Goal: Task Accomplishment & Management: Manage account settings

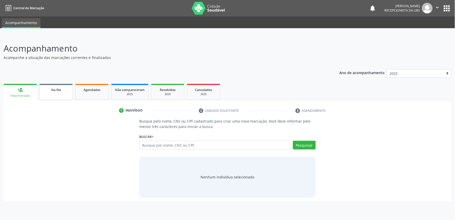
click at [66, 91] on div "Na fila" at bounding box center [56, 89] width 26 height 5
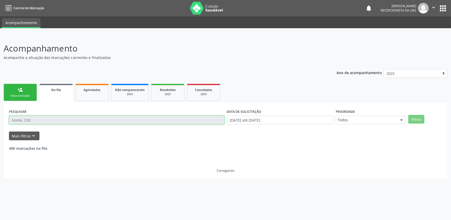
click at [104, 119] on input "text" at bounding box center [116, 119] width 215 height 9
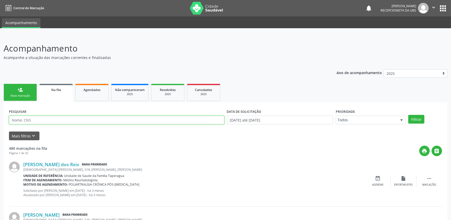
paste input "707 6002 7155 0194"
type input "707 6002 7155 0194"
click at [408, 115] on button "Filtrar" at bounding box center [416, 119] width 16 height 9
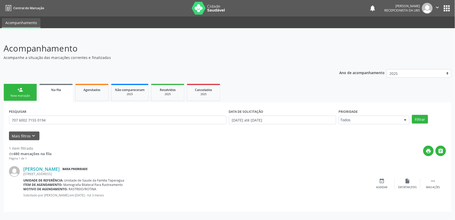
drag, startPoint x: 455, startPoint y: 19, endPoint x: 455, endPoint y: 42, distance: 23.6
click at [455, 40] on div "Central de Marcação notifications [PERSON_NAME] Recepcionista da UBS  Configur…" at bounding box center [227, 110] width 455 height 220
click at [319, 180] on div "Unidade de referência: Unidade de Saude da Familia Taperagua" at bounding box center [196, 180] width 346 height 4
click at [431, 181] on icon "" at bounding box center [433, 181] width 6 height 6
click at [385, 184] on div "cancel Cancelar" at bounding box center [382, 183] width 26 height 11
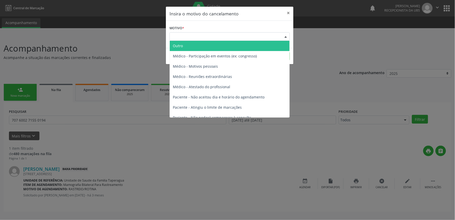
click at [254, 37] on div "Escolha o motivo" at bounding box center [230, 36] width 120 height 9
click at [244, 45] on span "Outro" at bounding box center [230, 46] width 120 height 10
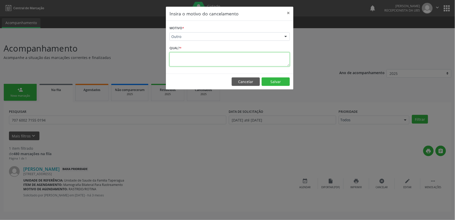
click at [236, 55] on textarea at bounding box center [230, 59] width 120 height 14
type textarea "PACIENTE JÁ REALIZOU MAMOGRAFIA"
click at [272, 83] on button "Salvar" at bounding box center [276, 81] width 28 height 9
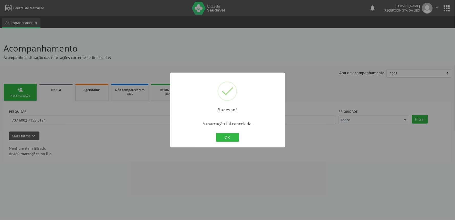
click at [319, 136] on div "Sucesso! × A marcação foi cancelada. OK Cancel" at bounding box center [227, 110] width 455 height 220
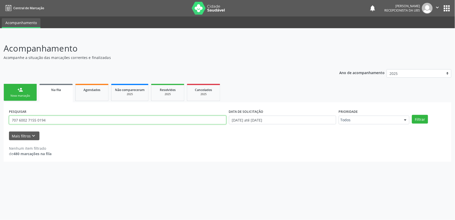
click at [60, 121] on input "707 6002 7155 0194" at bounding box center [117, 119] width 217 height 9
paste input "4 0078 1298 9566"
type input "704 0078 1298 9566"
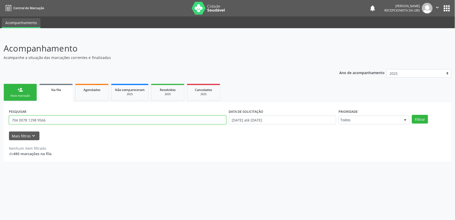
click at [412, 115] on button "Filtrar" at bounding box center [420, 119] width 16 height 9
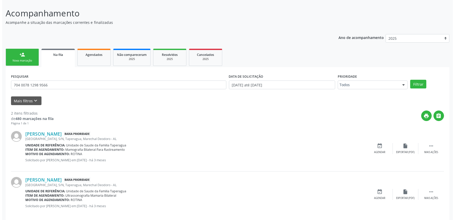
scroll to position [41, 0]
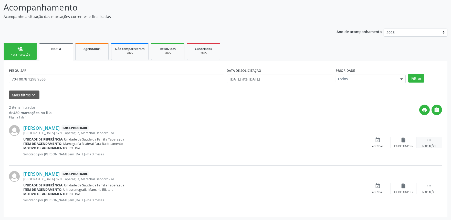
click at [431, 141] on icon "" at bounding box center [429, 140] width 6 height 6
click at [375, 139] on icon "cancel" at bounding box center [378, 140] width 6 height 6
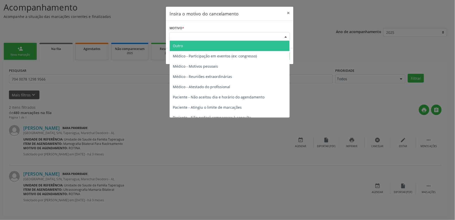
click at [203, 39] on div "Escolha o motivo" at bounding box center [230, 36] width 120 height 9
click at [201, 47] on span "Outro" at bounding box center [230, 46] width 120 height 10
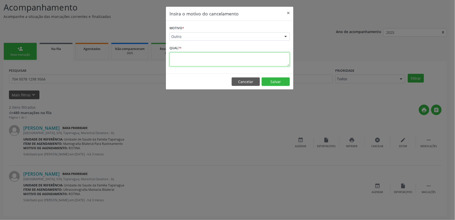
click at [201, 57] on textarea at bounding box center [230, 59] width 120 height 14
type textarea "PACIENTE JÁ REALIZOU MAMOGRAFIA"
click at [279, 83] on button "Salvar" at bounding box center [276, 81] width 28 height 9
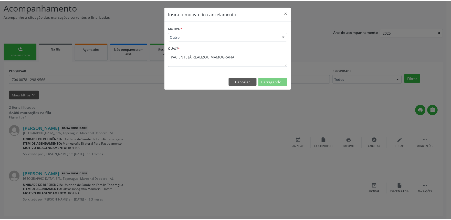
scroll to position [0, 0]
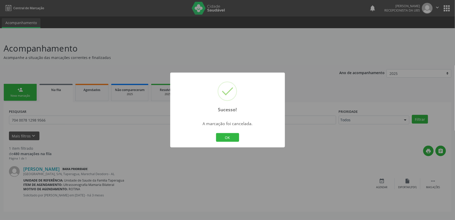
click at [121, 59] on div "Sucesso! × A marcação foi cancelada. OK Cancel" at bounding box center [227, 110] width 455 height 220
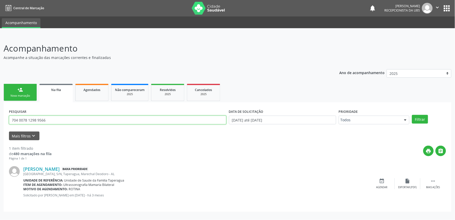
click at [88, 120] on input "704 0078 1298 9566" at bounding box center [117, 119] width 217 height 9
paste input "0 8084 0599 8583"
type input "700 8084 0599 8583"
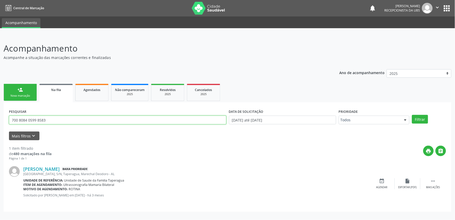
click at [412, 115] on button "Filtrar" at bounding box center [420, 119] width 16 height 9
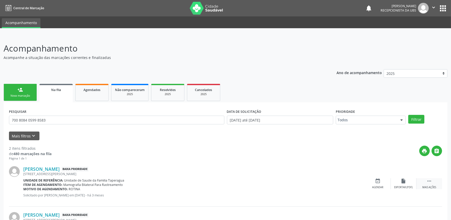
click at [428, 180] on icon "" at bounding box center [429, 181] width 6 height 6
click at [383, 181] on div "cancel Cancelar" at bounding box center [378, 183] width 26 height 11
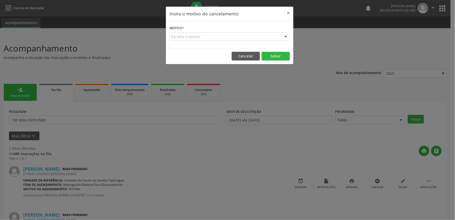
click at [197, 34] on div "Escolha o motivo" at bounding box center [230, 36] width 120 height 9
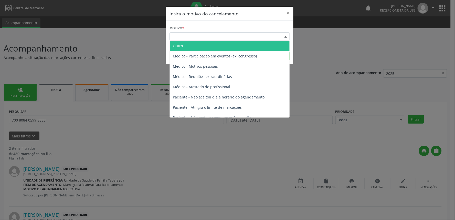
click at [197, 47] on span "Outro" at bounding box center [230, 46] width 120 height 10
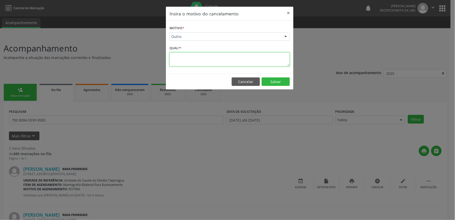
click at [197, 65] on textarea at bounding box center [230, 59] width 120 height 14
type textarea "PACIENTE JÁ REALIZOU MAMOGRAFIA"
click at [269, 85] on button "Salvar" at bounding box center [276, 81] width 28 height 9
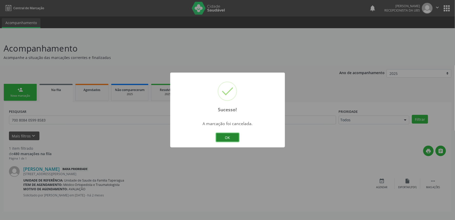
click at [229, 139] on button "OK" at bounding box center [227, 137] width 23 height 9
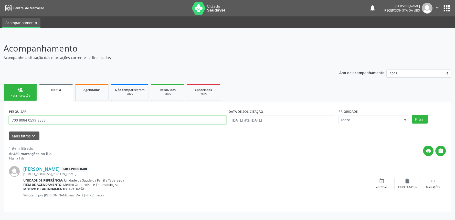
click at [115, 121] on input "700 8084 0599 8583" at bounding box center [117, 119] width 217 height 9
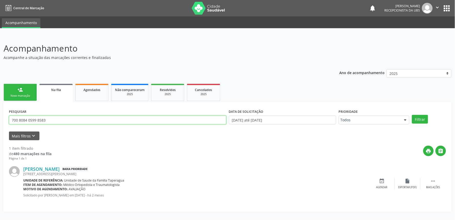
paste input "7 6072 8768 7999"
type input "707 6072 8768 7999"
click at [412, 115] on button "Filtrar" at bounding box center [420, 119] width 16 height 9
click at [436, 186] on div "Mais ações" at bounding box center [433, 187] width 14 height 4
click at [380, 187] on div "Cancelar" at bounding box center [382, 187] width 12 height 4
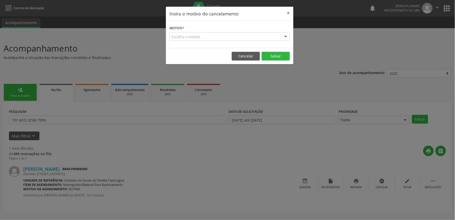
click at [234, 33] on div "Escolha o motivo" at bounding box center [230, 36] width 120 height 9
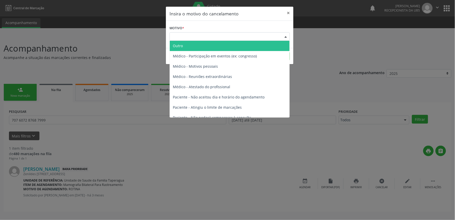
click at [228, 46] on span "Outro" at bounding box center [230, 46] width 120 height 10
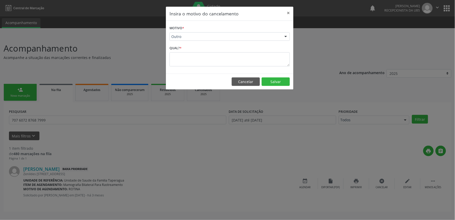
click at [227, 52] on div "Qual? *" at bounding box center [230, 55] width 120 height 22
click at [227, 53] on textarea at bounding box center [230, 59] width 120 height 14
type textarea "PACIENTE JÁ REALIZOU MAMOGRAFIA"
click at [280, 82] on button "Salvar" at bounding box center [276, 81] width 28 height 9
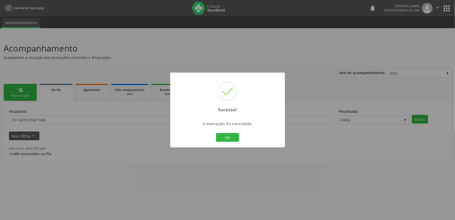
click at [113, 114] on div "Sucesso! × A marcação foi cancelada. OK Cancel" at bounding box center [227, 110] width 455 height 220
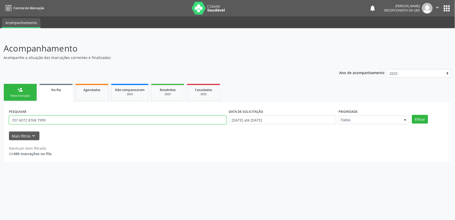
click at [108, 121] on input "707 6072 8768 7999" at bounding box center [117, 119] width 217 height 9
paste input "2 0008 4832 5584"
type input "702 0008 4832 5584"
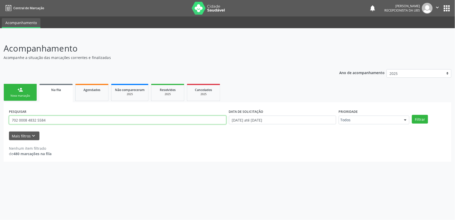
click at [412, 115] on button "Filtrar" at bounding box center [420, 119] width 16 height 9
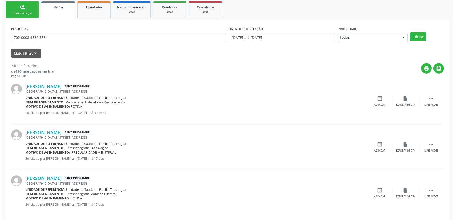
scroll to position [87, 0]
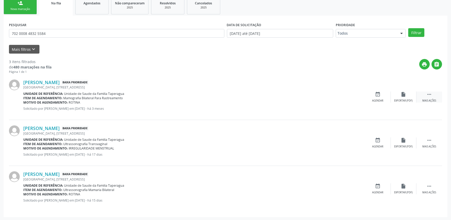
click at [426, 99] on div "Mais ações" at bounding box center [429, 101] width 14 height 4
click at [384, 96] on div "cancel Cancelar" at bounding box center [378, 96] width 26 height 11
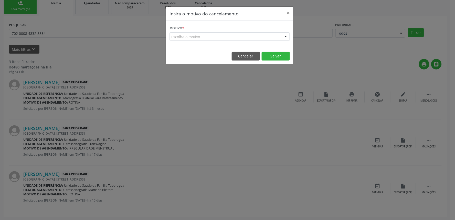
click at [241, 34] on div "Escolha o motivo" at bounding box center [230, 36] width 120 height 9
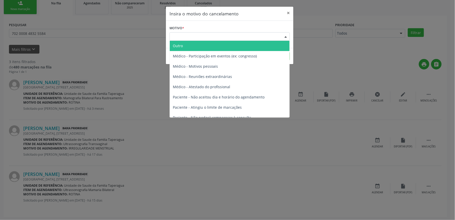
click at [239, 43] on span "Outro" at bounding box center [230, 46] width 120 height 10
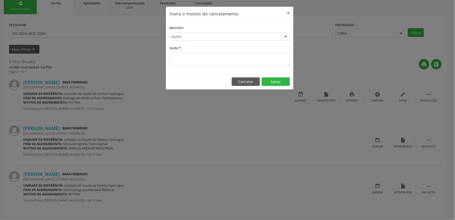
drag, startPoint x: 239, startPoint y: 47, endPoint x: 238, endPoint y: 51, distance: 4.6
click at [239, 47] on div "Qual? *" at bounding box center [230, 55] width 120 height 22
click at [238, 53] on textarea at bounding box center [230, 59] width 120 height 14
type textarea "PACIENTE JÁ REALIZOU MAMOGRAFIA"
click at [269, 80] on button "Salvar" at bounding box center [276, 81] width 28 height 9
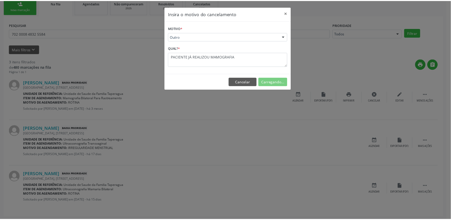
scroll to position [0, 0]
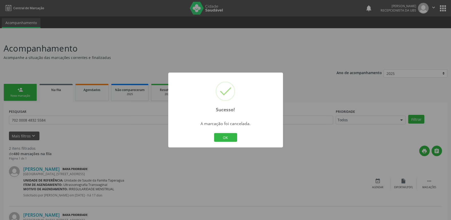
click at [142, 96] on div "Sucesso! × A marcação foi cancelada. OK Cancel" at bounding box center [225, 110] width 451 height 220
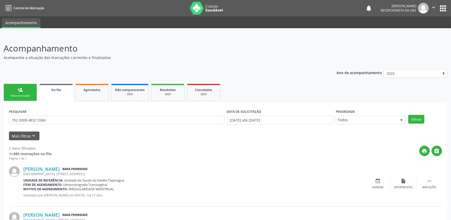
click at [128, 134] on div "Mais filtros keyboard_arrow_down" at bounding box center [226, 135] width 436 height 9
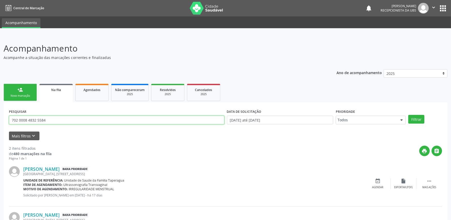
click at [132, 120] on input "702 0008 4832 5584" at bounding box center [116, 119] width 215 height 9
paste input "0 5085 5677 9352"
type input "700 5085 5677 9352"
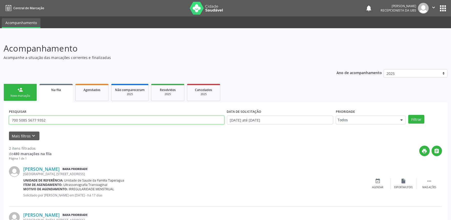
click at [408, 115] on button "Filtrar" at bounding box center [416, 119] width 16 height 9
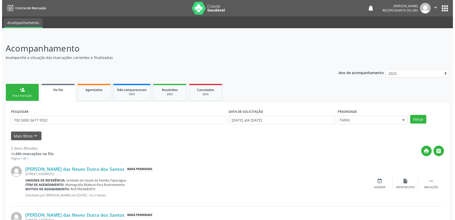
scroll to position [41, 0]
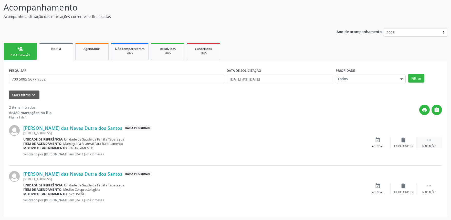
click at [439, 146] on div " Mais ações" at bounding box center [429, 142] width 26 height 11
click at [376, 145] on div "Cancelar" at bounding box center [378, 146] width 12 height 4
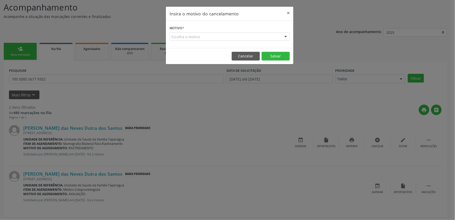
click at [246, 35] on div "Escolha o motivo" at bounding box center [230, 36] width 120 height 9
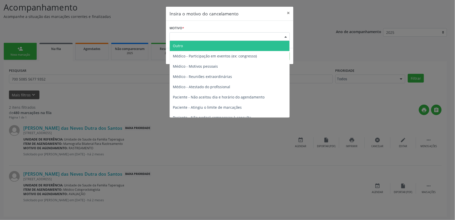
click at [240, 44] on span "Outro" at bounding box center [230, 46] width 120 height 10
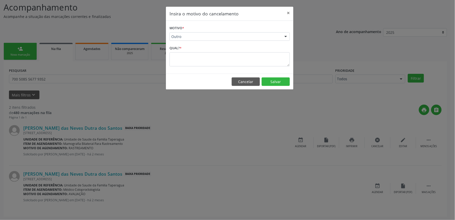
click at [237, 49] on div "Qual? *" at bounding box center [230, 55] width 120 height 22
click at [233, 60] on textarea at bounding box center [230, 59] width 120 height 14
type textarea "PAACIENTE JÁ REALIZOU MAMOGRAFIA"
click at [275, 81] on button "Salvar" at bounding box center [276, 81] width 28 height 9
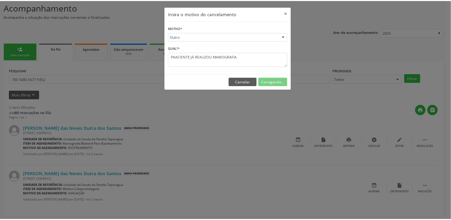
scroll to position [0, 0]
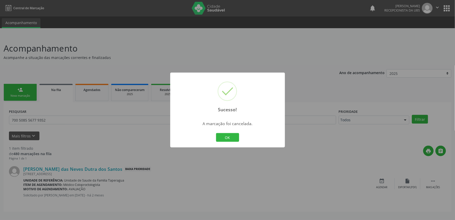
click at [155, 107] on div "Sucesso! × A marcação foi cancelada. OK Cancel" at bounding box center [227, 110] width 455 height 220
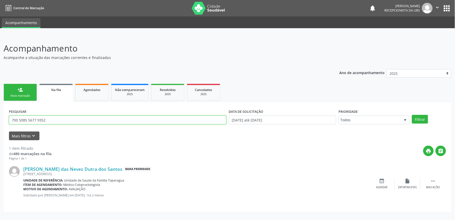
click at [135, 121] on input "700 5085 5677 9352" at bounding box center [117, 119] width 217 height 9
paste input "4 2077 3494 8788"
type input "704 2077 3494 8788"
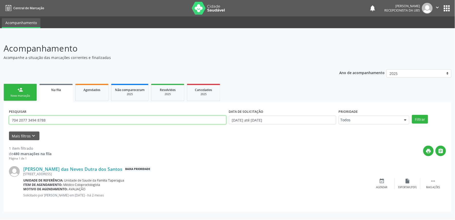
click at [412, 115] on button "Filtrar" at bounding box center [420, 119] width 16 height 9
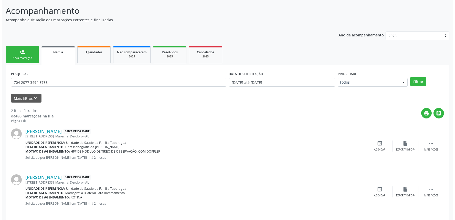
scroll to position [41, 0]
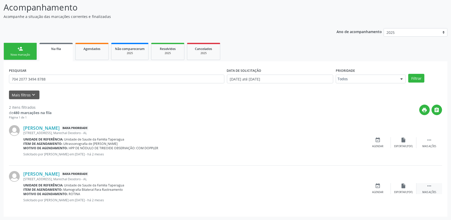
click at [434, 191] on div "Mais ações" at bounding box center [429, 192] width 14 height 4
click at [386, 185] on div "cancel Cancelar" at bounding box center [378, 188] width 26 height 11
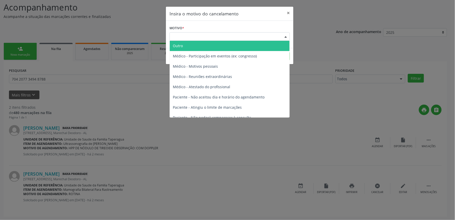
click at [242, 33] on div "Escolha o motivo" at bounding box center [230, 36] width 120 height 9
click at [238, 42] on span "Outro" at bounding box center [230, 46] width 120 height 10
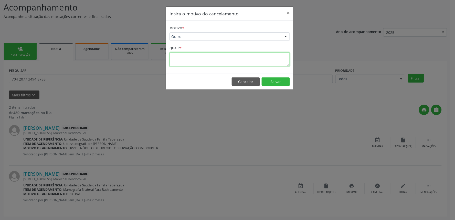
click at [231, 57] on textarea at bounding box center [230, 59] width 120 height 14
type textarea "PACIENTE JÁ REALIZOU MAMOGRAFIA"
click at [275, 82] on button "Salvar" at bounding box center [276, 81] width 28 height 9
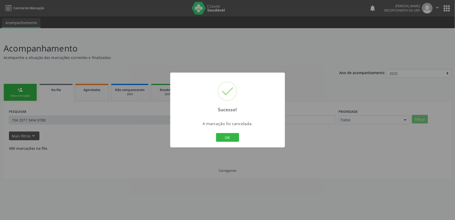
scroll to position [0, 0]
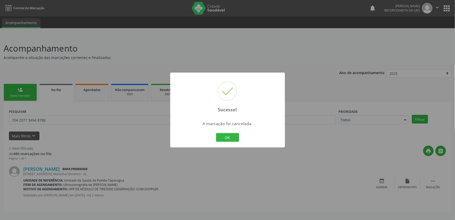
click at [121, 115] on div "Sucesso! × A marcação foi cancelada. OK Cancel" at bounding box center [227, 110] width 455 height 220
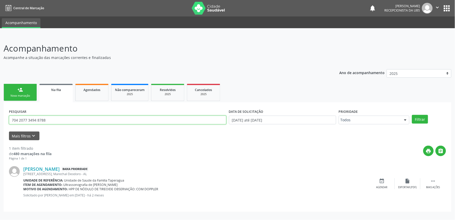
click at [121, 121] on input "704 2077 3494 8788" at bounding box center [117, 119] width 217 height 9
paste input "0043 1354 6062"
click at [412, 115] on button "Filtrar" at bounding box center [420, 119] width 16 height 9
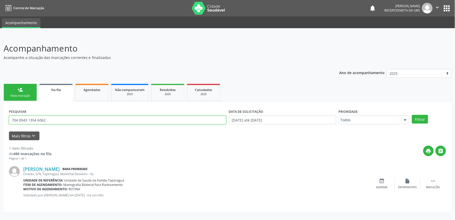
click at [113, 123] on input "704 0043 1354 6062" at bounding box center [117, 119] width 217 height 9
paste input "5073 0542 7317"
type input "704 5073 0542 7317"
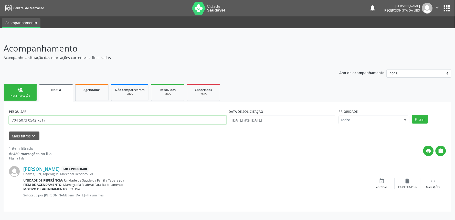
click at [412, 115] on button "Filtrar" at bounding box center [420, 119] width 16 height 9
click at [428, 177] on div "[PERSON_NAME] Baixa Prioridade [DEMOGRAPHIC_DATA][STREET_ADDRESS][PERSON_NAME][…" at bounding box center [227, 184] width 437 height 46
click at [432, 181] on icon "" at bounding box center [433, 181] width 6 height 6
click at [380, 184] on div "cancel Cancelar" at bounding box center [382, 183] width 26 height 11
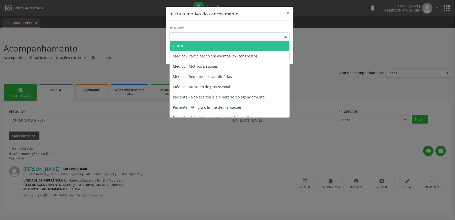
click at [224, 38] on div "Escolha o motivo" at bounding box center [230, 36] width 120 height 9
click at [207, 45] on span "Outro" at bounding box center [230, 46] width 120 height 10
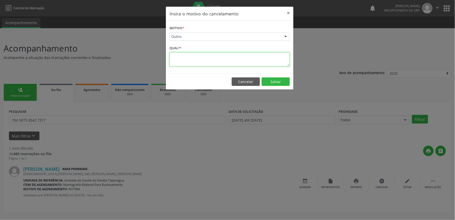
click at [203, 58] on textarea at bounding box center [230, 59] width 120 height 14
type textarea "ÓBITO"
click at [270, 81] on button "Salvar" at bounding box center [276, 81] width 28 height 9
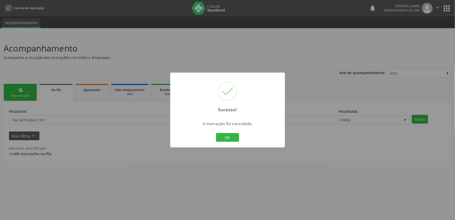
click at [140, 108] on div "Sucesso! × A marcação foi cancelada. OK Cancel" at bounding box center [227, 110] width 455 height 220
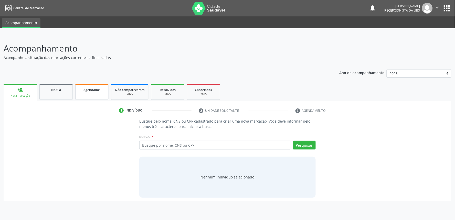
click at [95, 89] on span "Agendados" at bounding box center [91, 90] width 17 height 4
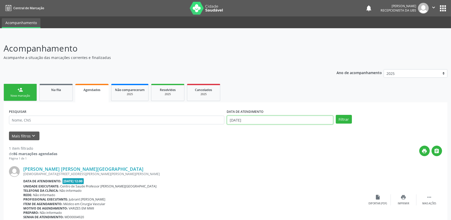
click at [263, 119] on input "10/10/2025" at bounding box center [280, 119] width 106 height 9
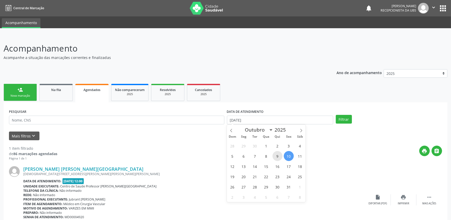
click at [276, 157] on span "9" at bounding box center [277, 156] width 10 height 10
type input "09/10/2025"
click at [301, 131] on icon at bounding box center [301, 130] width 2 height 3
select select "10"
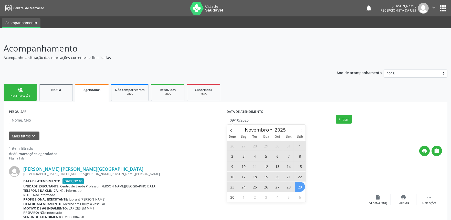
click at [300, 187] on span "29" at bounding box center [300, 187] width 10 height 10
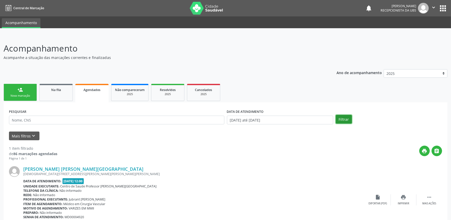
click at [347, 115] on button "Filtrar" at bounding box center [344, 119] width 16 height 9
